Goal: Task Accomplishment & Management: Manage account settings

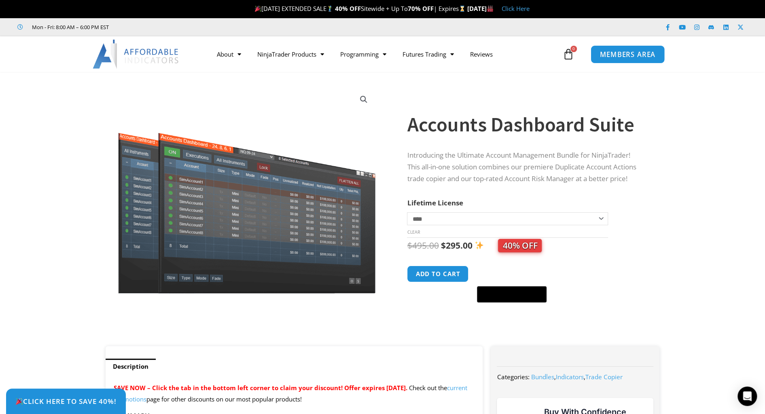
click at [626, 56] on span "MEMBERS AREA" at bounding box center [627, 54] width 55 height 7
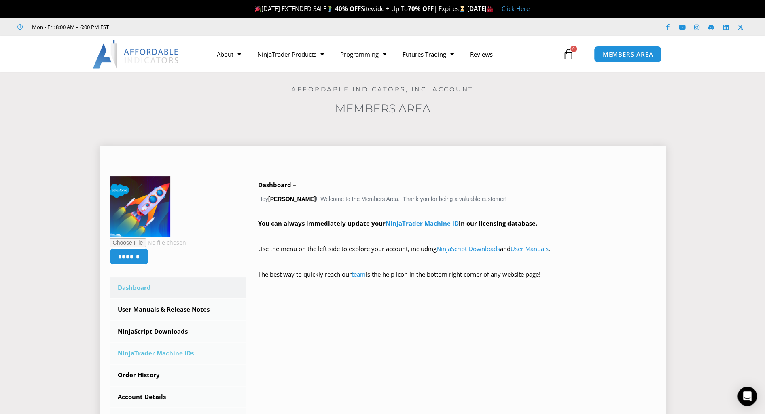
click at [173, 353] on link "NinjaTrader Machine IDs" at bounding box center [178, 353] width 137 height 21
